Goal: Find specific page/section: Find specific page/section

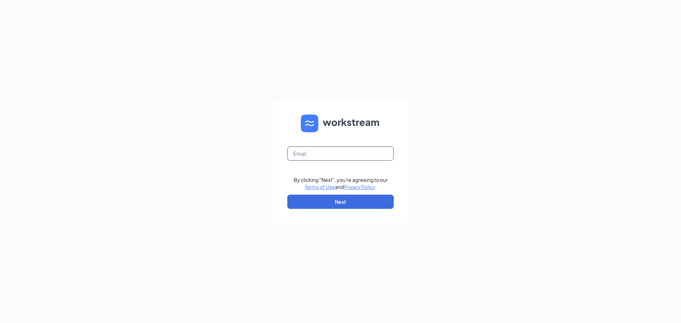
click at [321, 149] on input "text" at bounding box center [340, 153] width 106 height 14
type input "6502@rksks.com"
click at [343, 205] on button "Next" at bounding box center [340, 202] width 106 height 14
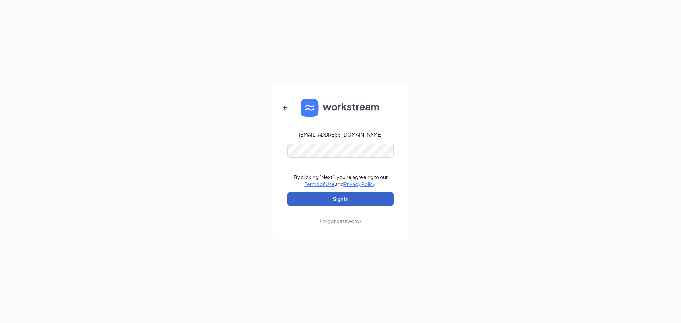
click at [347, 200] on button "Sign In" at bounding box center [340, 199] width 106 height 14
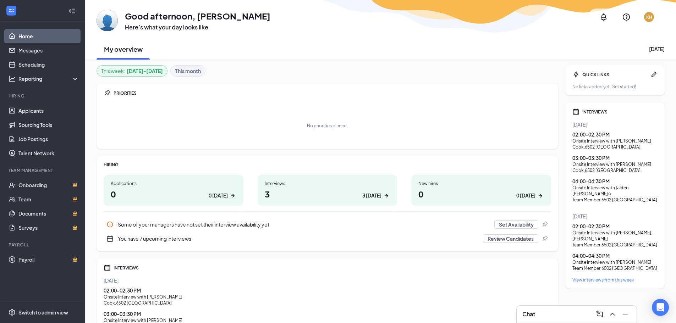
click at [364, 183] on div "Interviews" at bounding box center [328, 184] width 126 height 6
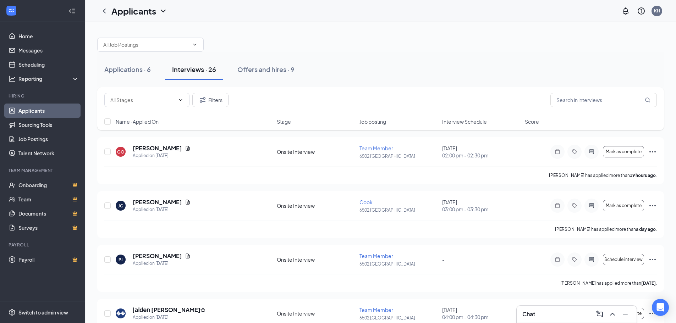
click at [465, 123] on span "Interview Schedule" at bounding box center [464, 121] width 45 height 7
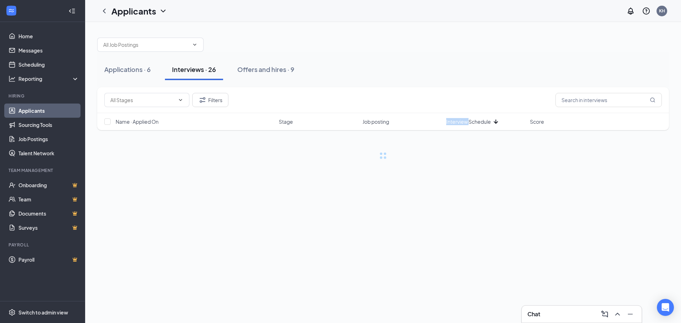
click at [465, 123] on span "Interview Schedule" at bounding box center [468, 121] width 45 height 7
click at [453, 100] on div "Filters" at bounding box center [383, 100] width 558 height 14
